Goal: Task Accomplishment & Management: Manage account settings

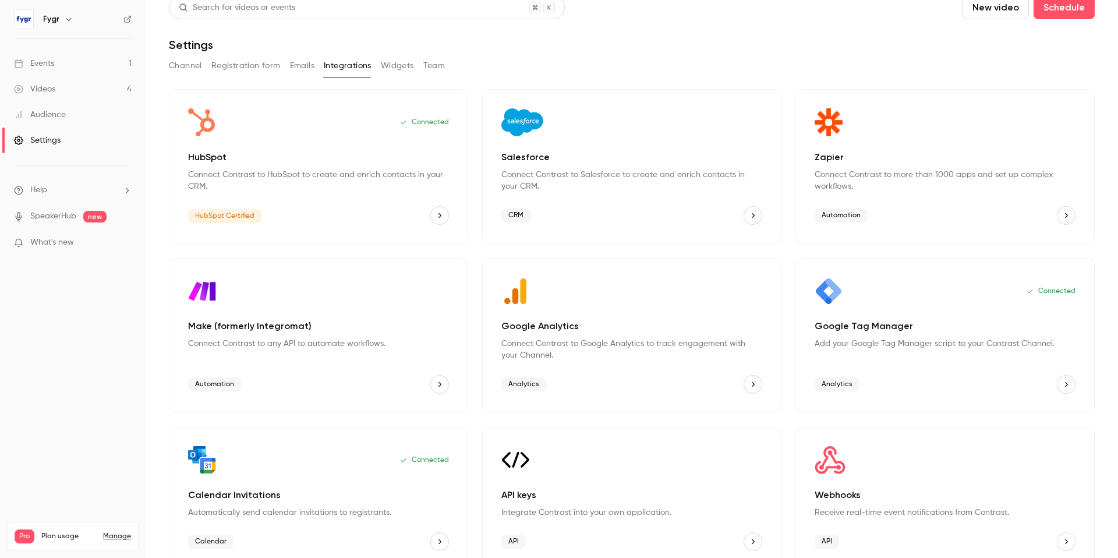
scroll to position [30, 0]
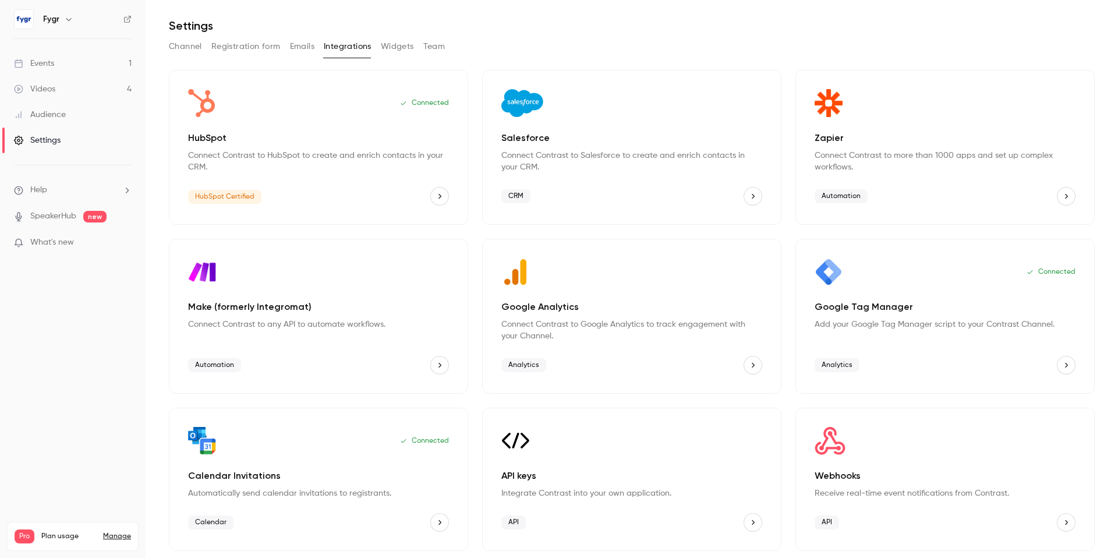
click at [443, 197] on icon "HubSpot" at bounding box center [440, 196] width 8 height 8
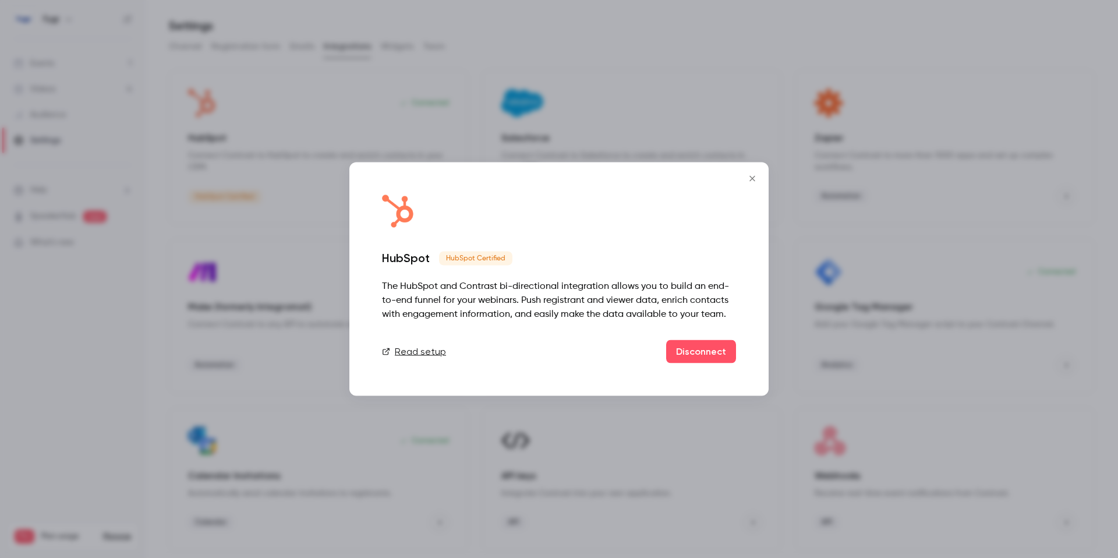
click at [430, 353] on link "Read setup" at bounding box center [414, 352] width 64 height 14
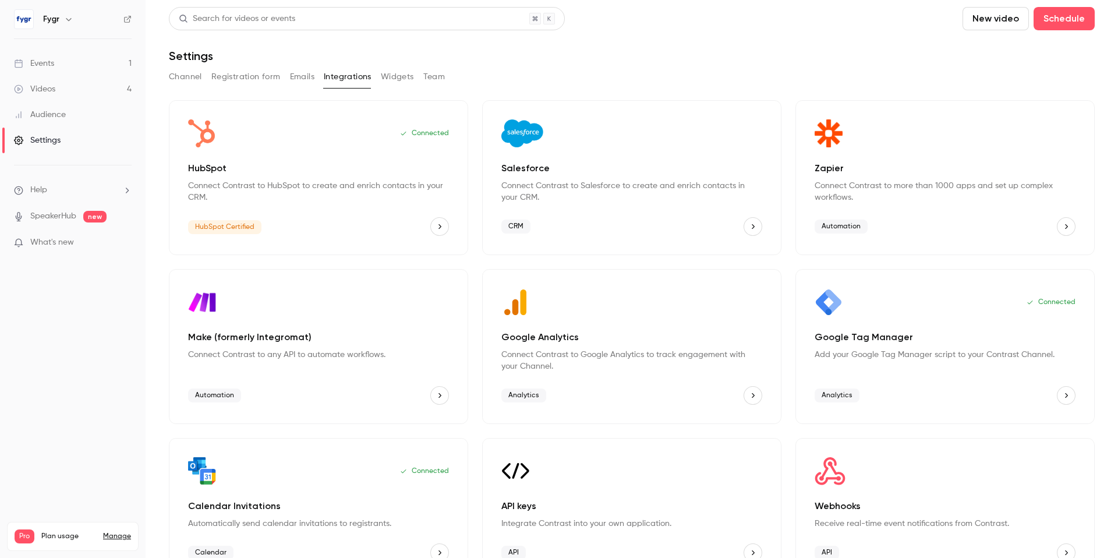
click at [438, 227] on icon "HubSpot" at bounding box center [440, 226] width 8 height 8
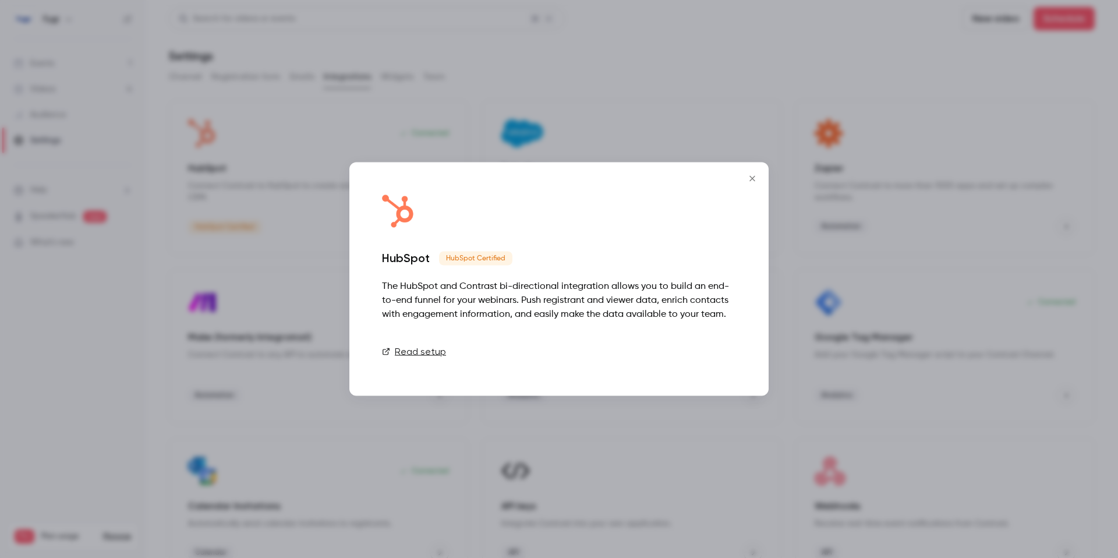
click at [688, 352] on button "Disconnect" at bounding box center [701, 351] width 70 height 23
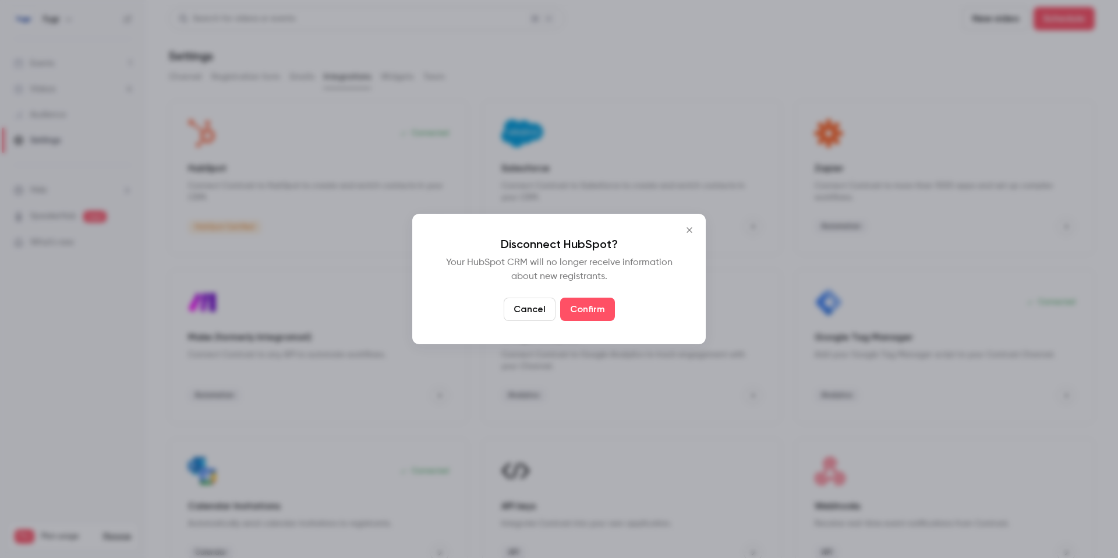
click at [525, 308] on button "Cancel" at bounding box center [530, 309] width 52 height 23
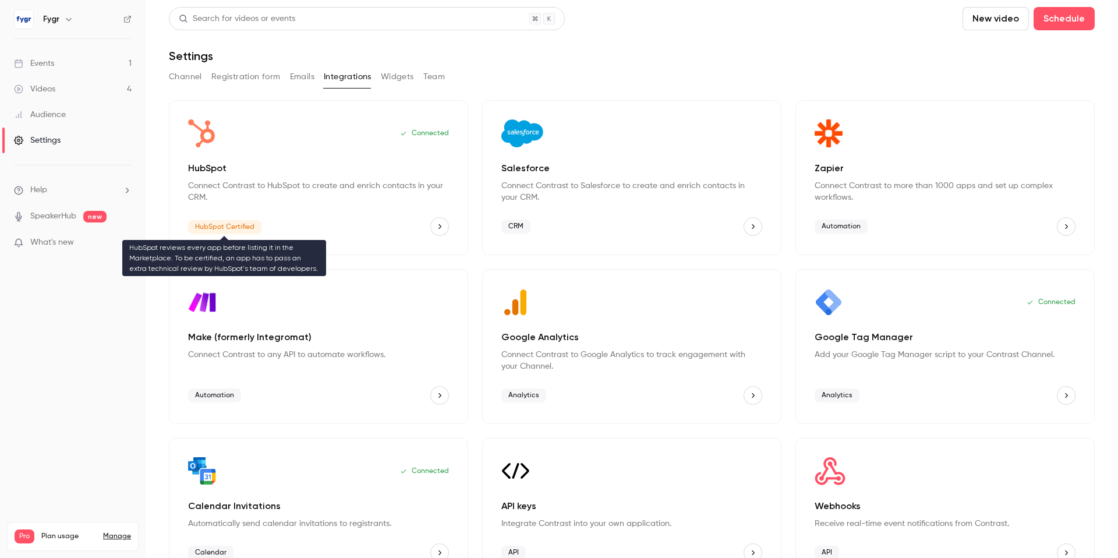
click at [199, 228] on span "HubSpot Certified" at bounding box center [224, 227] width 73 height 14
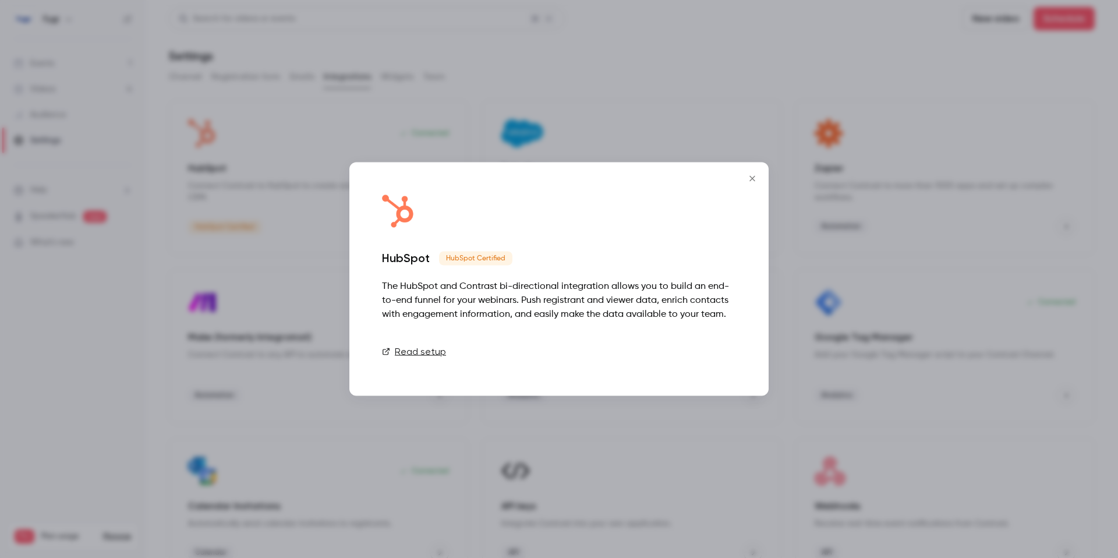
click at [715, 350] on button "Disconnect" at bounding box center [701, 351] width 70 height 23
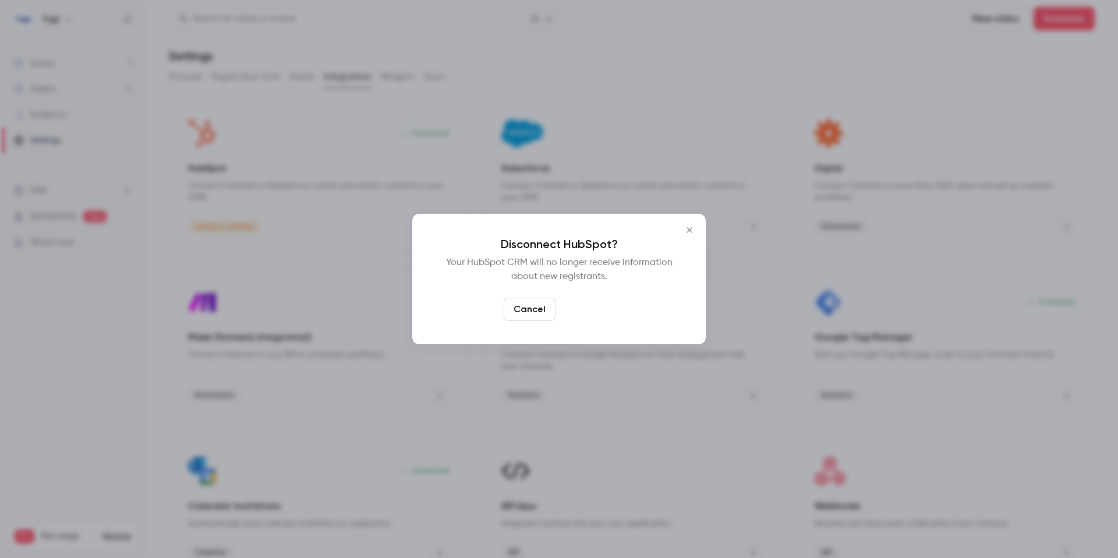
click at [592, 310] on button "Confirm" at bounding box center [587, 309] width 55 height 23
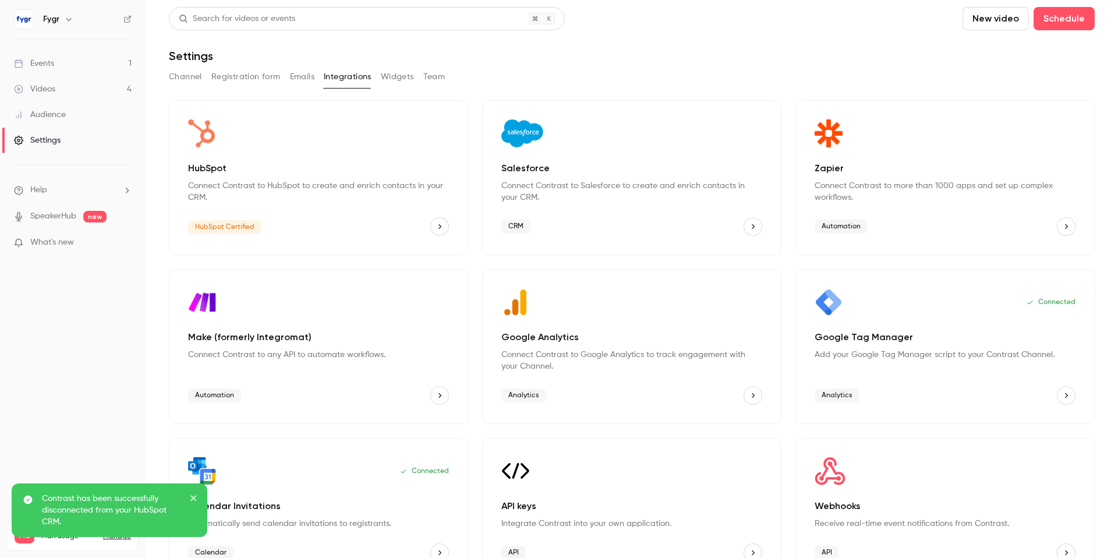
click at [436, 227] on icon "HubSpot" at bounding box center [440, 226] width 8 height 8
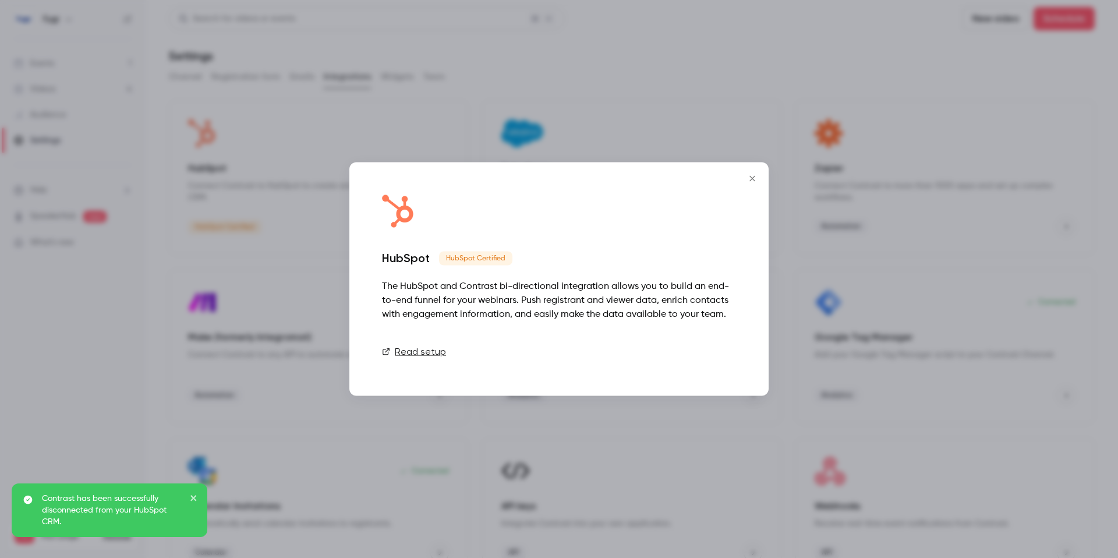
click at [709, 354] on link "Connect" at bounding box center [707, 351] width 58 height 23
